Goal: Information Seeking & Learning: Learn about a topic

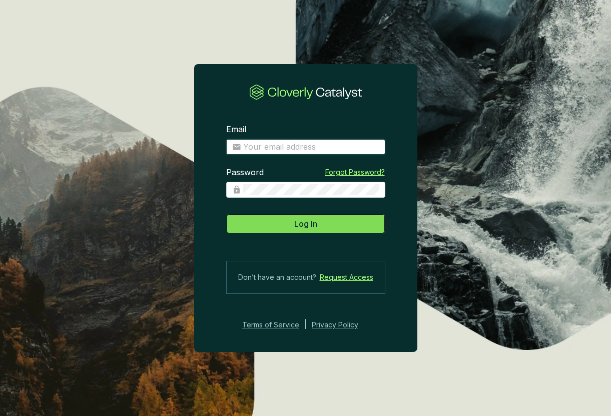
type input "[EMAIL_ADDRESS][DOMAIN_NAME]"
click at [304, 216] on button "Log In" at bounding box center [305, 224] width 159 height 20
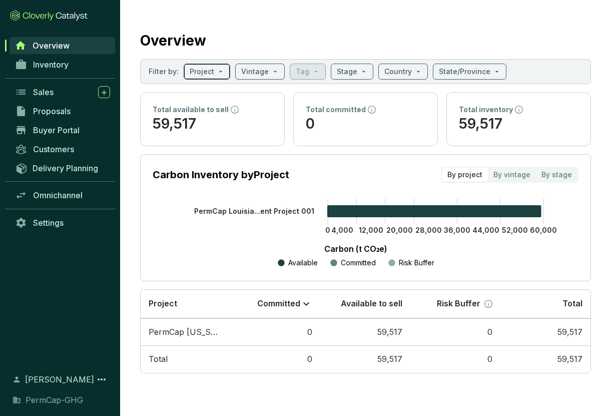
click at [200, 76] on input "search" at bounding box center [202, 71] width 25 height 15
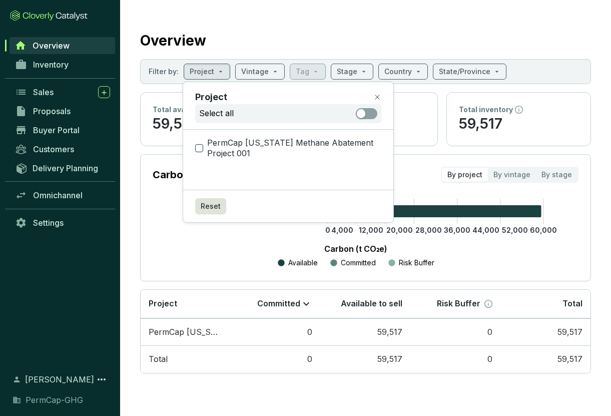
click at [218, 146] on span "PermCap [US_STATE] Methane Abatement Project 001" at bounding box center [292, 149] width 178 height 22
click at [203, 146] on input "PermCap [US_STATE] Methane Abatement Project 001" at bounding box center [199, 148] width 8 height 8
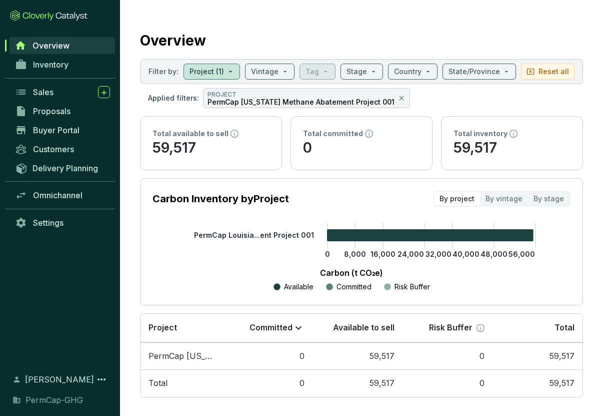
click at [257, 101] on p "PermCap [US_STATE] Methane Abatement Project 001" at bounding box center [301, 102] width 187 height 7
click at [198, 71] on input "search" at bounding box center [207, 71] width 35 height 15
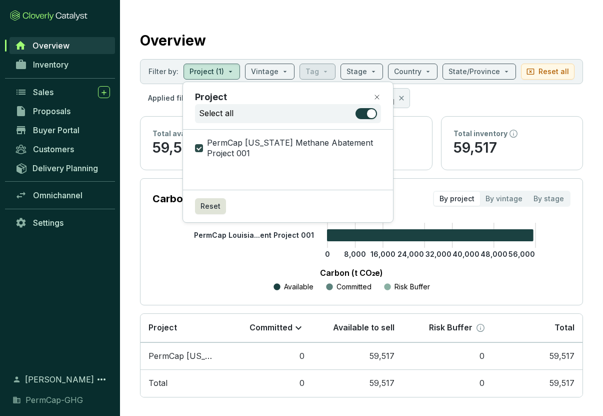
click at [220, 144] on span "PermCap [US_STATE] Methane Abatement Project 001" at bounding box center [292, 149] width 178 height 22
click at [203, 144] on input "PermCap [US_STATE] Methane Abatement Project 001" at bounding box center [199, 148] width 8 height 8
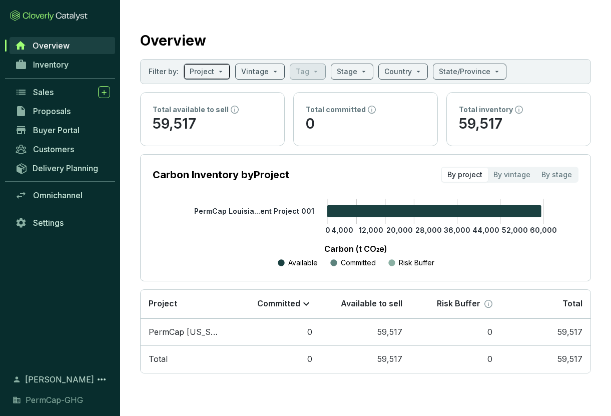
click at [220, 71] on span at bounding box center [207, 71] width 35 height 15
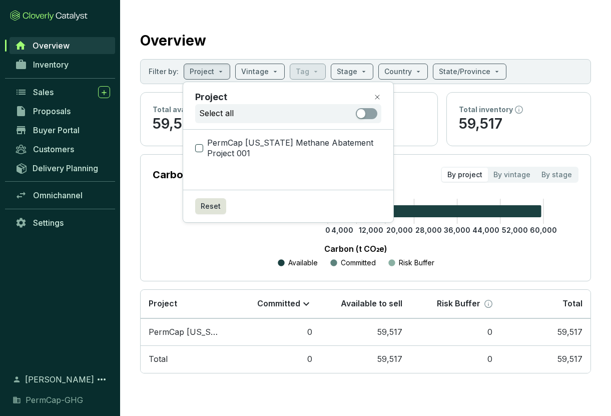
click at [204, 143] on span "PermCap [US_STATE] Methane Abatement Project 001" at bounding box center [292, 149] width 178 height 22
click at [203, 144] on input "PermCap [US_STATE] Methane Abatement Project 001" at bounding box center [199, 148] width 8 height 8
checkbox input "true"
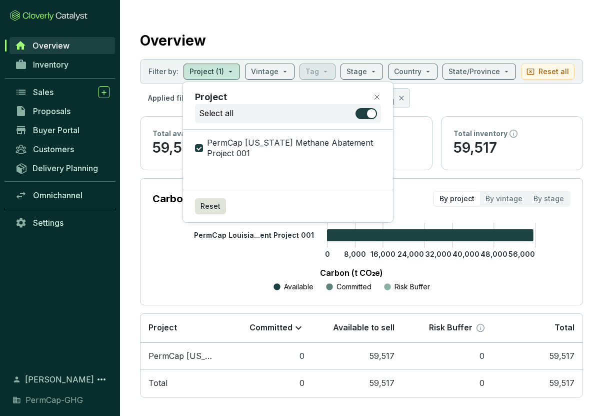
click at [252, 27] on div "Overview" at bounding box center [361, 38] width 443 height 25
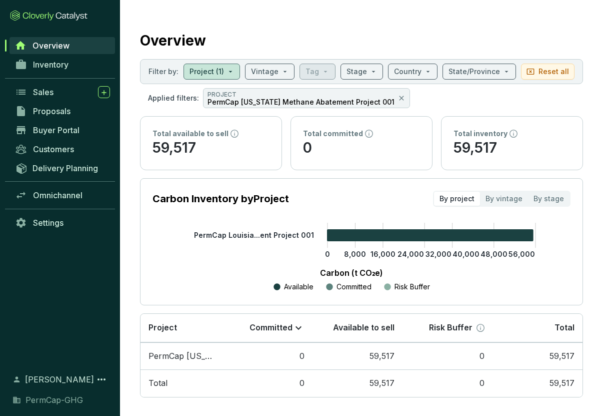
scroll to position [7, 0]
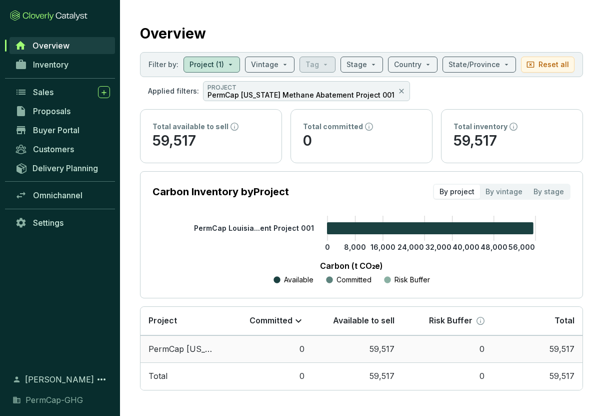
click at [171, 348] on td "PermCap [US_STATE] Methane Abatement Project 001" at bounding box center [182, 349] width 82 height 28
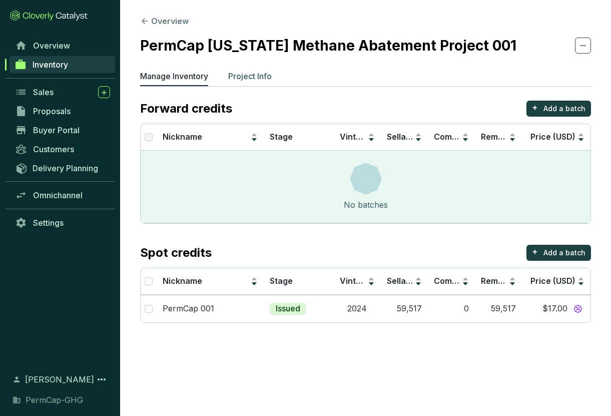
click at [241, 76] on p "Project Info" at bounding box center [250, 76] width 44 height 12
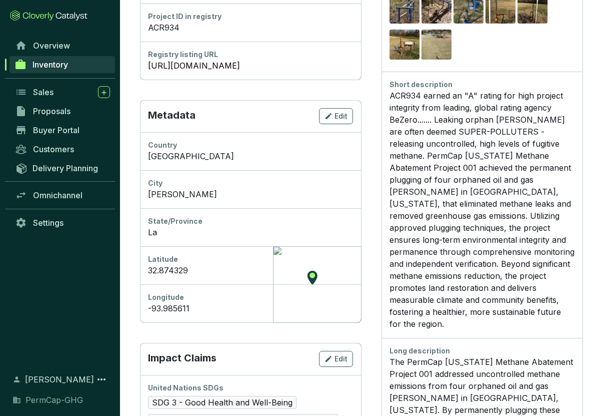
scroll to position [284, 0]
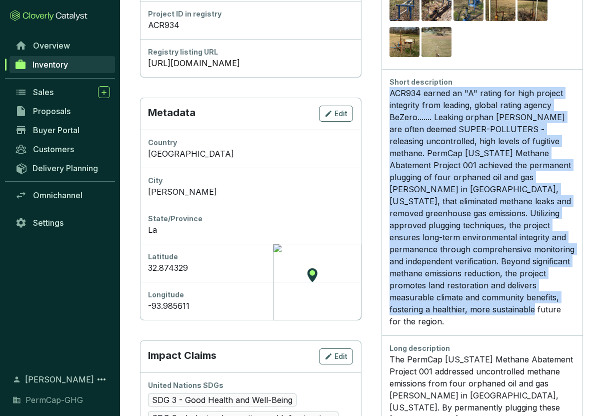
drag, startPoint x: 434, startPoint y: 308, endPoint x: 388, endPoint y: 94, distance: 219.0
click at [388, 94] on div "Short description ACR934 earned an "A" rating for high project integrity from l…" at bounding box center [482, 202] width 201 height 266
copy div "ACR934 earned an "A" rating for high project integrity from leading, global rat…"
